Goal: Task Accomplishment & Management: Use online tool/utility

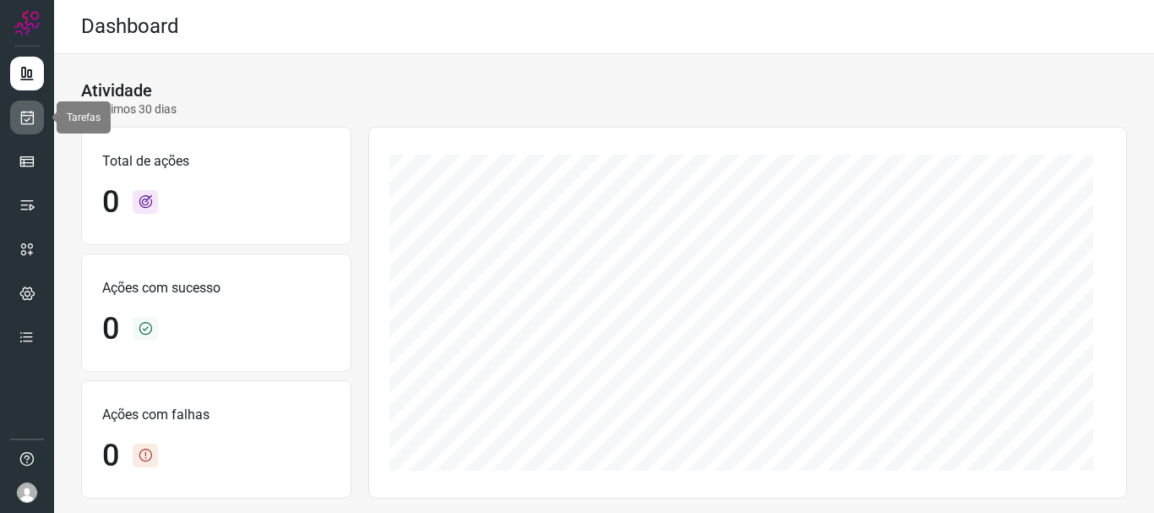
click at [33, 117] on icon at bounding box center [28, 117] width 18 height 17
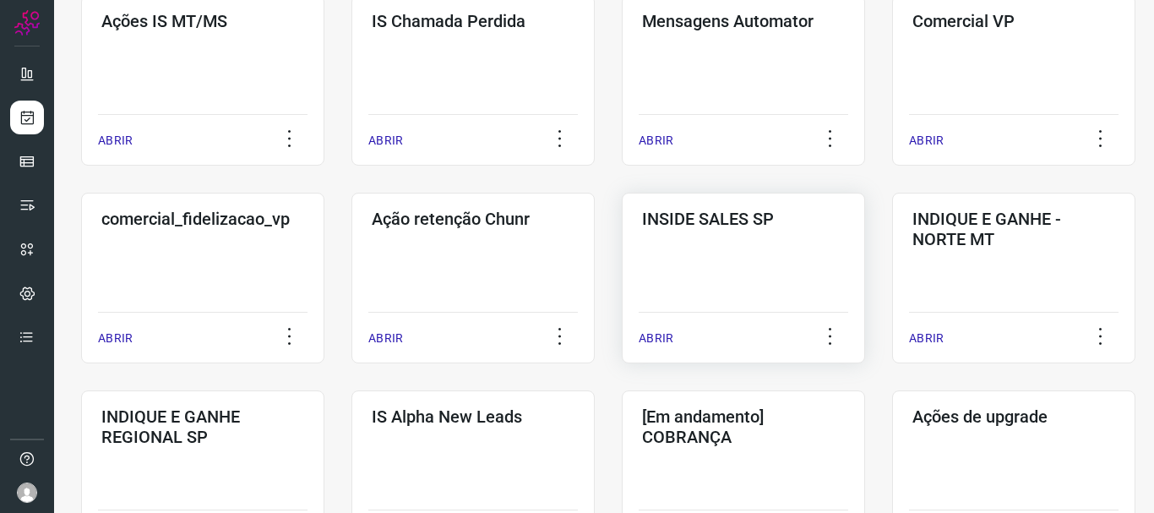
scroll to position [338, 0]
click at [657, 343] on p "ABRIR" at bounding box center [656, 338] width 35 height 18
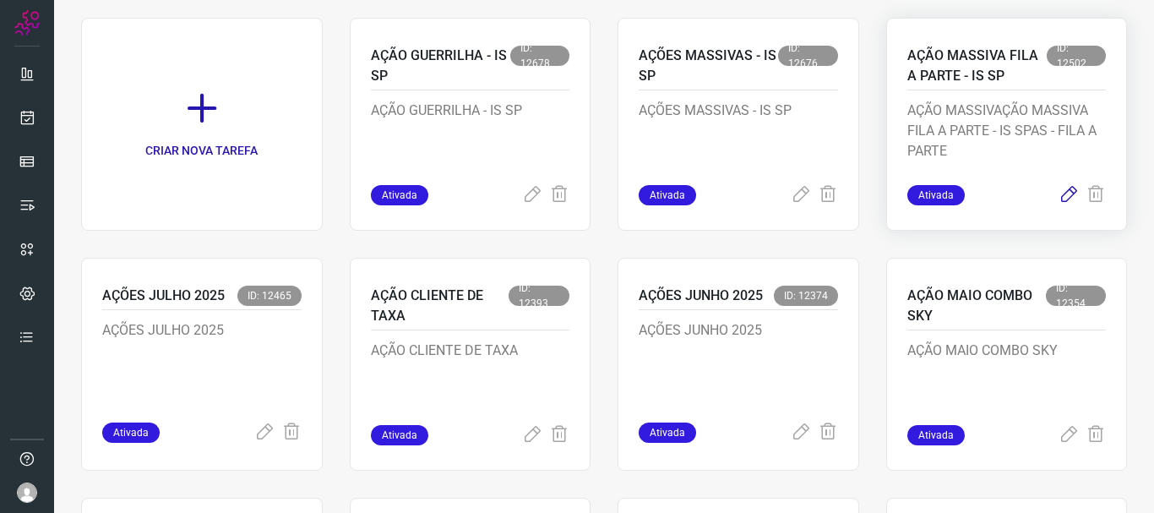
click at [1059, 197] on icon at bounding box center [1069, 195] width 20 height 20
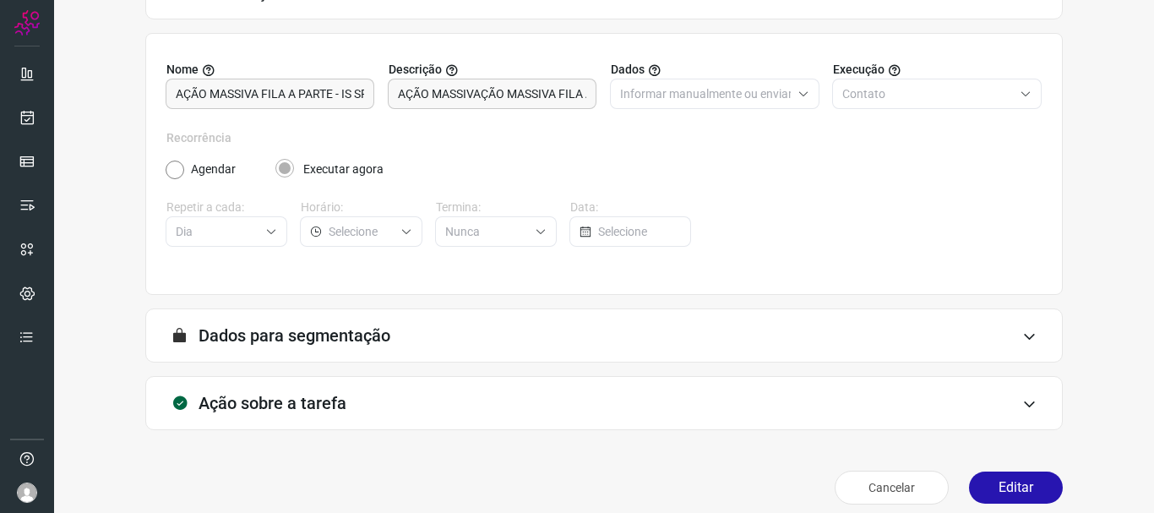
scroll to position [147, 0]
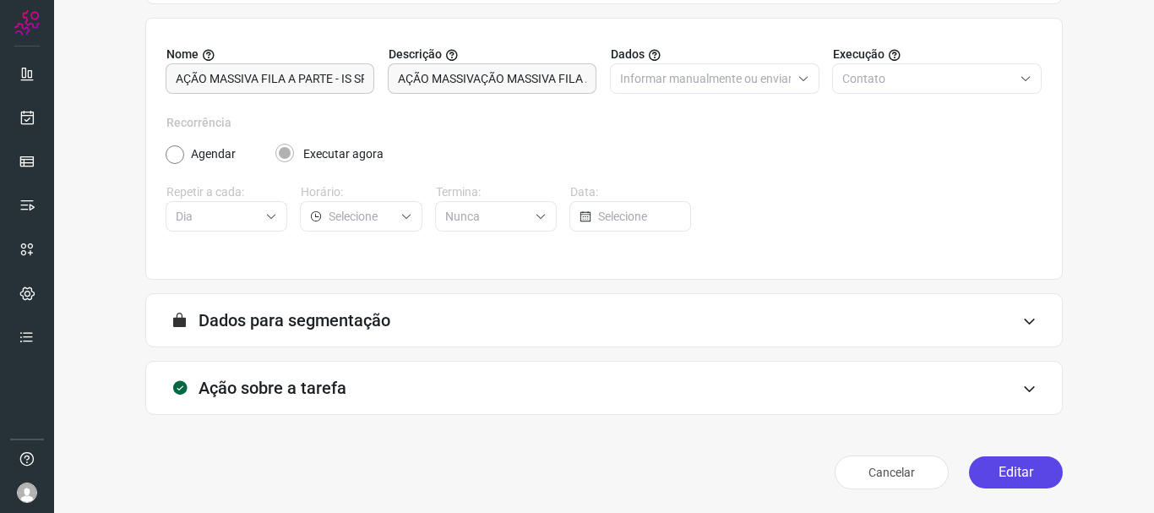
click at [1007, 471] on button "Editar" at bounding box center [1016, 472] width 94 height 32
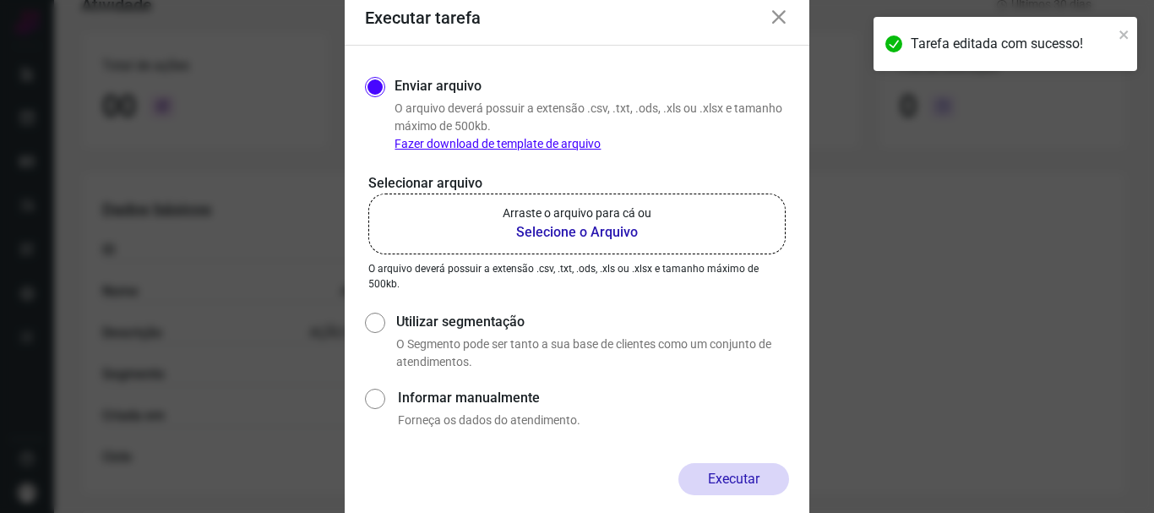
click at [548, 234] on b "Selecione o Arquivo" at bounding box center [577, 232] width 149 height 20
click at [0, 0] on input "Arraste o arquivo para cá ou Selecione o Arquivo" at bounding box center [0, 0] width 0 height 0
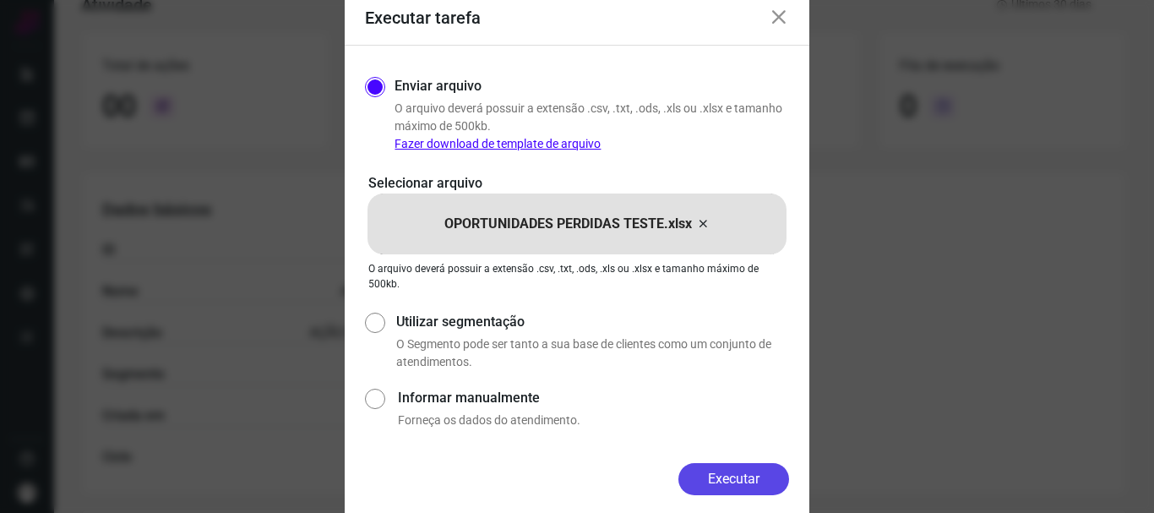
click at [738, 473] on button "Executar" at bounding box center [734, 479] width 111 height 32
